Goal: Find specific page/section: Find specific page/section

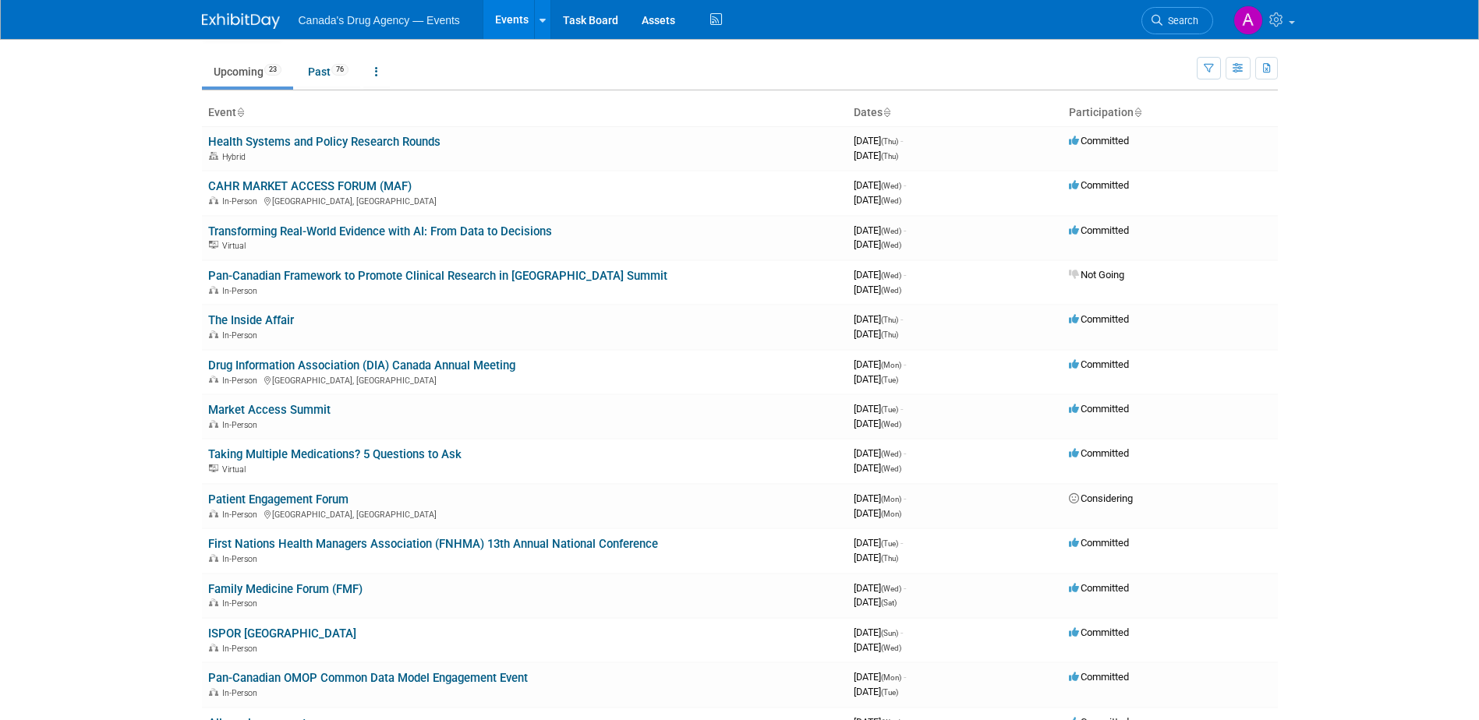
scroll to position [78, 0]
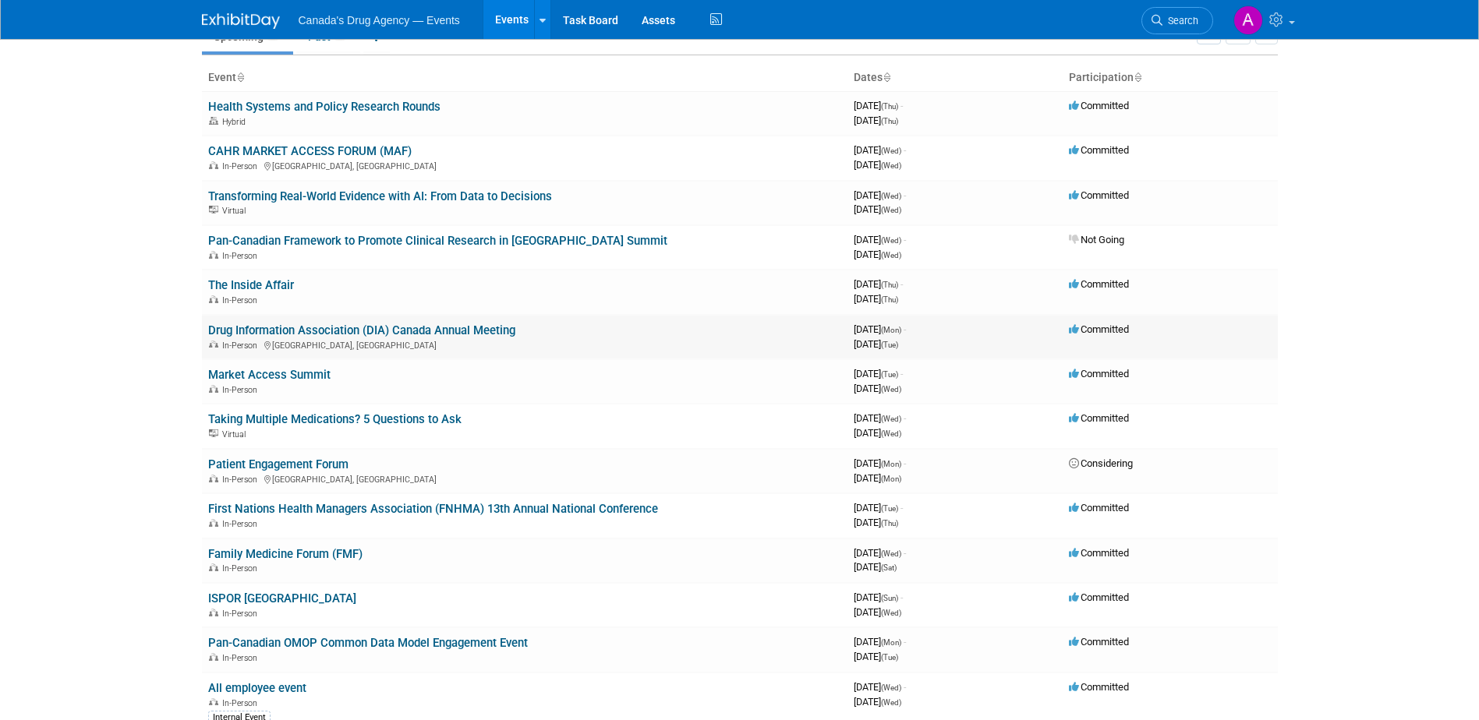
click at [461, 327] on link "Drug Information Association (DIA) Canada Annual Meeting" at bounding box center [361, 331] width 307 height 14
click at [455, 332] on link "Drug Information Association (DIA) Canada Annual Meeting" at bounding box center [361, 331] width 307 height 14
click at [479, 331] on link "Drug Information Association (DIA) Canada Annual Meeting" at bounding box center [361, 331] width 307 height 14
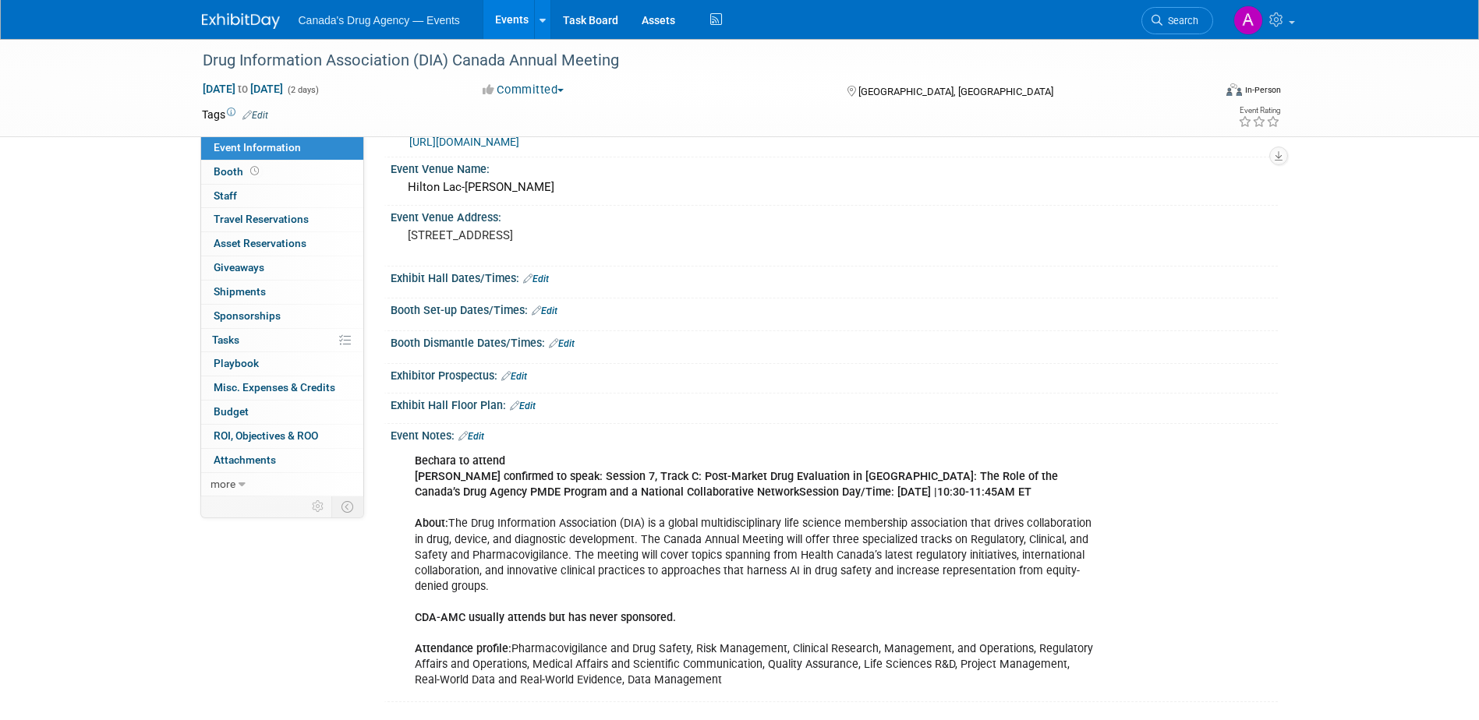
scroll to position [37, 0]
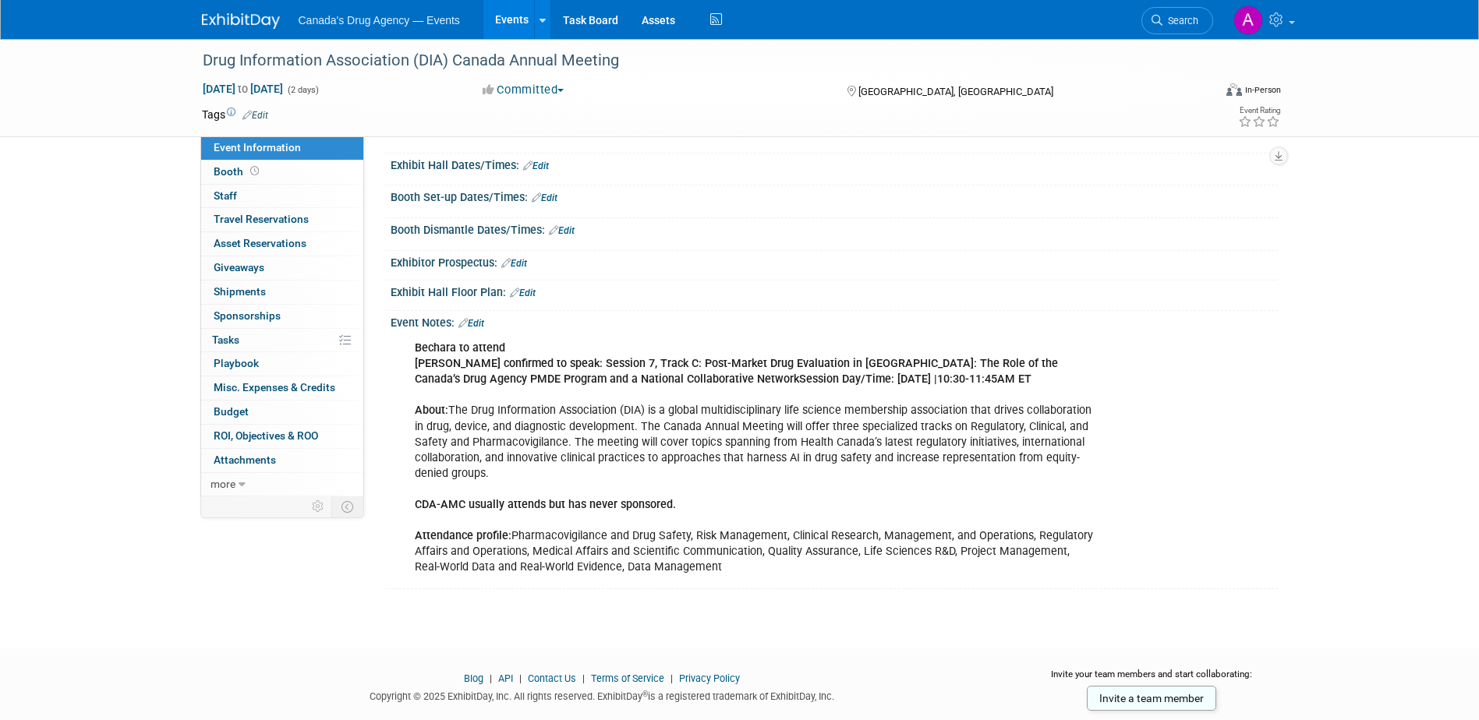
scroll to position [193, 0]
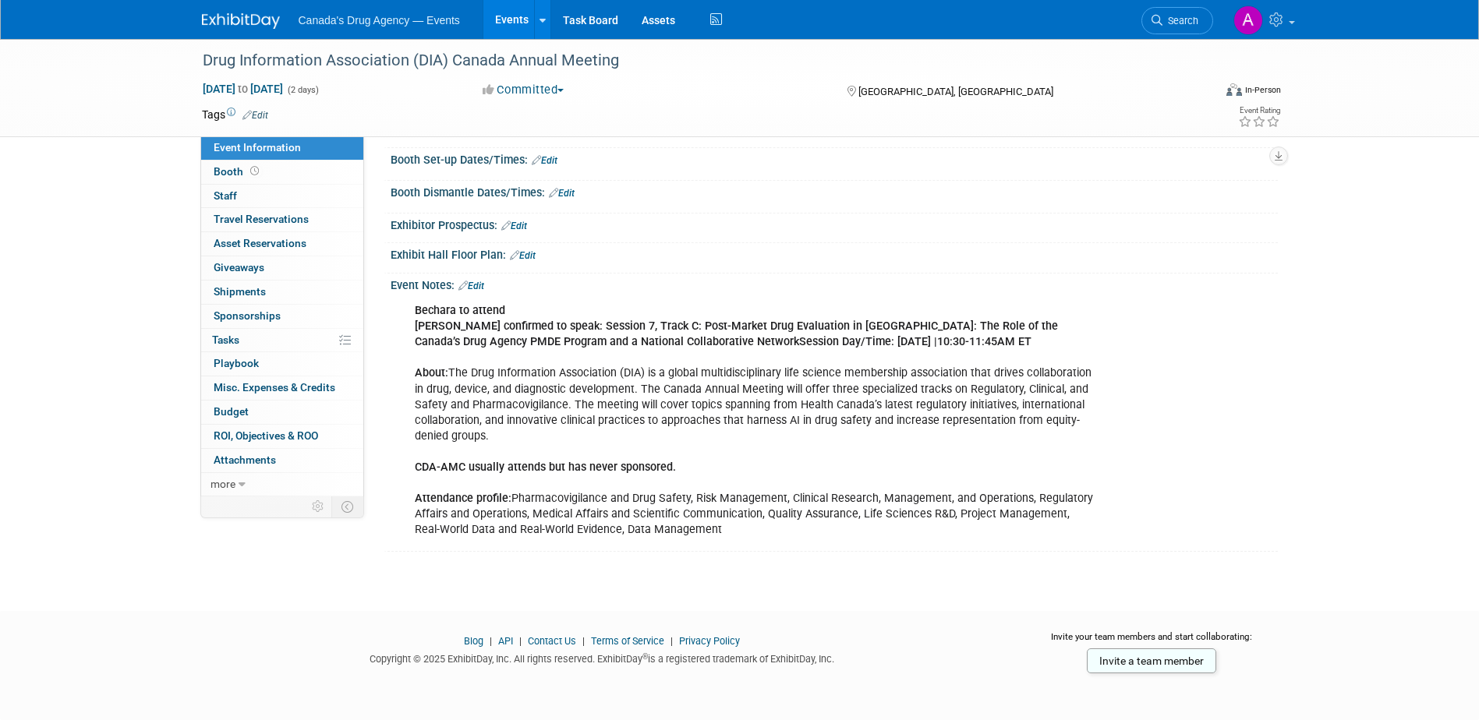
click at [570, 368] on div "Bechara to attend [PERSON_NAME] confirmed to speak: Session 7, Track C: Post-Ma…" at bounding box center [755, 420] width 702 height 250
click at [640, 523] on div "Bechara to attend [PERSON_NAME] confirmed to speak: Session 7, Track C: Post-Ma…" at bounding box center [755, 420] width 702 height 250
click at [895, 347] on b "[PERSON_NAME] confirmed to speak: Session 7, Track C: Post-Market Drug Evaluati…" at bounding box center [736, 334] width 643 height 29
click at [897, 389] on div "Bechara to attend [PERSON_NAME] confirmed to speak: Session 7, Track C: Post-Ma…" at bounding box center [755, 420] width 702 height 250
click at [666, 354] on div "Bechara to attend [PERSON_NAME] confirmed to speak: Session 7, Track C: Post-Ma…" at bounding box center [755, 420] width 702 height 250
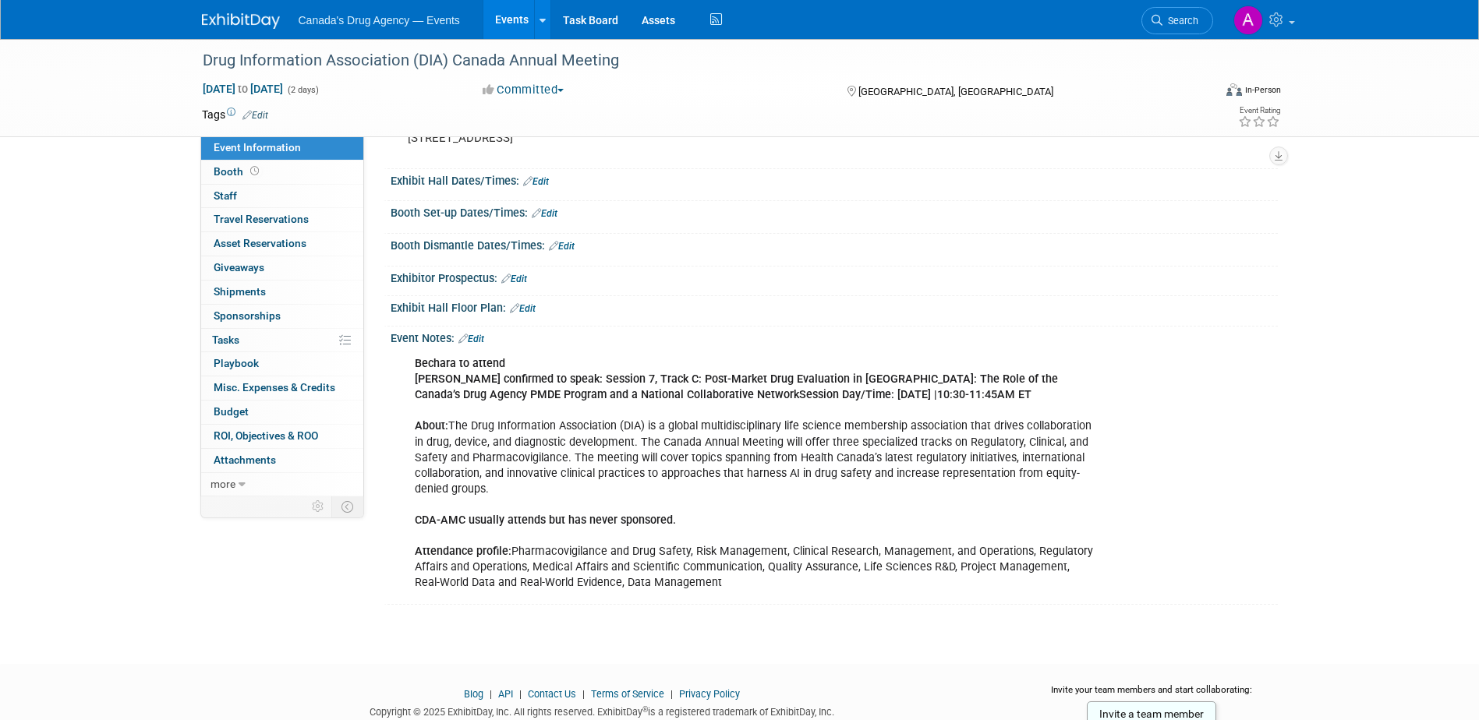
scroll to position [156, 0]
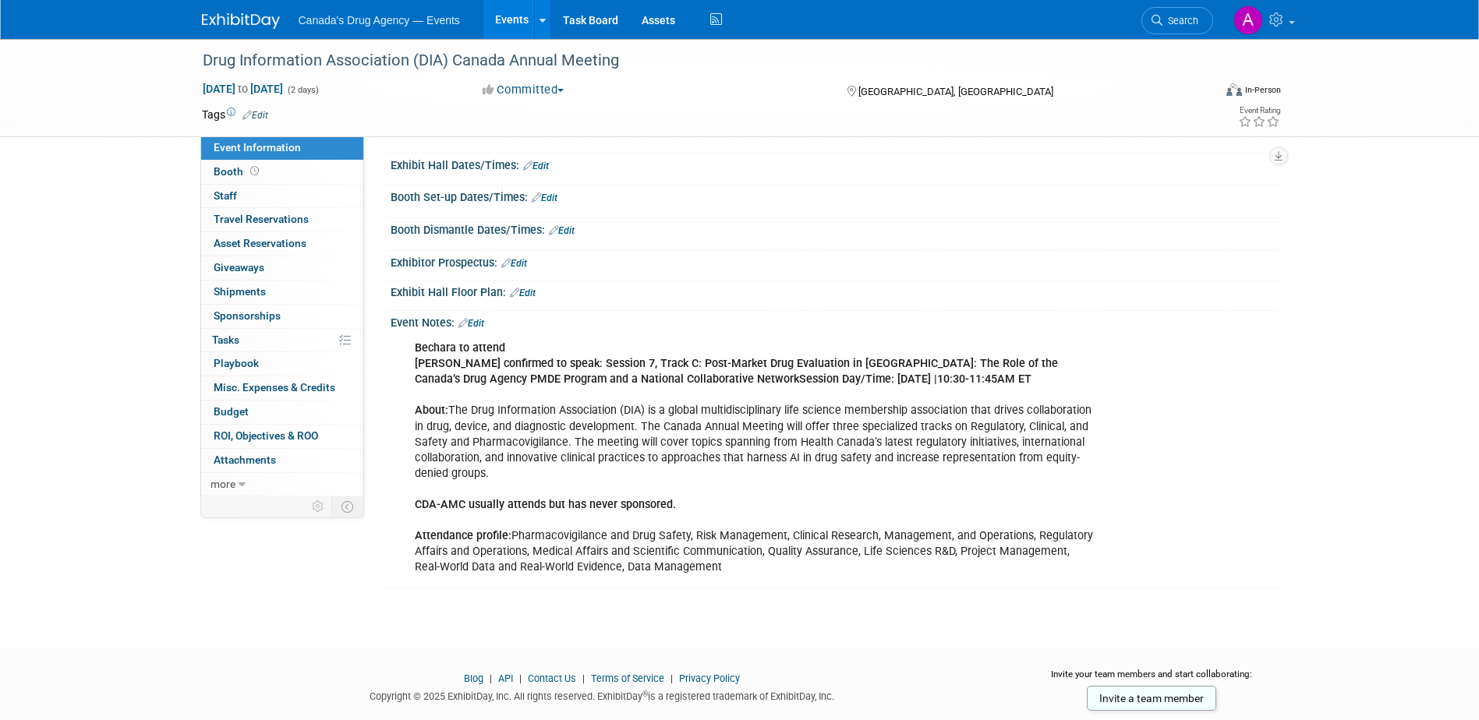
click at [841, 423] on div "Bechara to attend [PERSON_NAME] confirmed to speak: Session 7, Track C: Post-Ma…" at bounding box center [755, 458] width 702 height 250
click at [849, 463] on div "Bechara to attend Terry confirmed to speak: Session 7, Track C: Post-Market Dru…" at bounding box center [755, 458] width 702 height 250
click at [802, 452] on div "Bechara to attend [PERSON_NAME] confirmed to speak: Session 7, Track C: Post-Ma…" at bounding box center [755, 458] width 702 height 250
